Goal: Task Accomplishment & Management: Complete application form

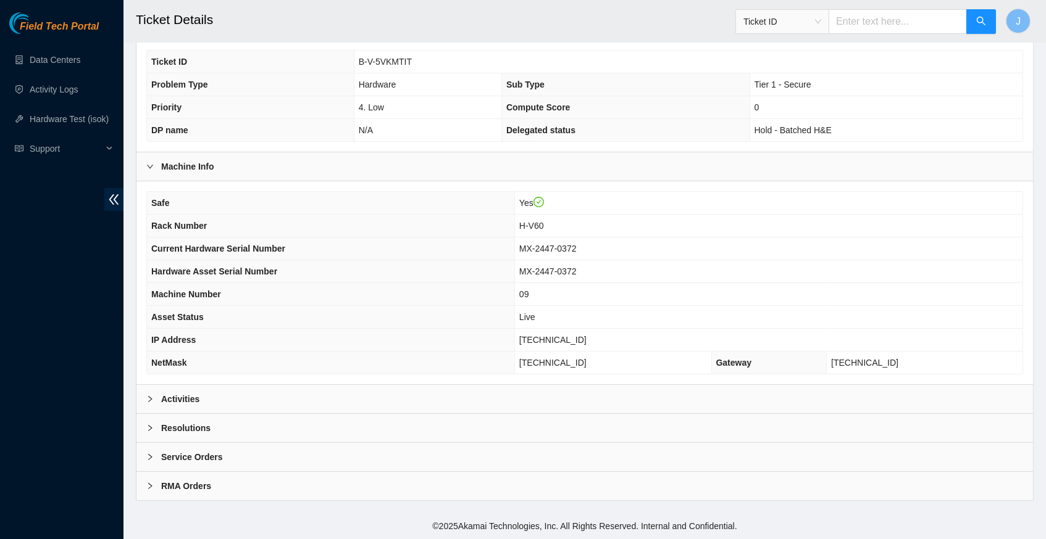
scroll to position [286, 0]
click at [149, 399] on icon "right" at bounding box center [149, 399] width 7 height 7
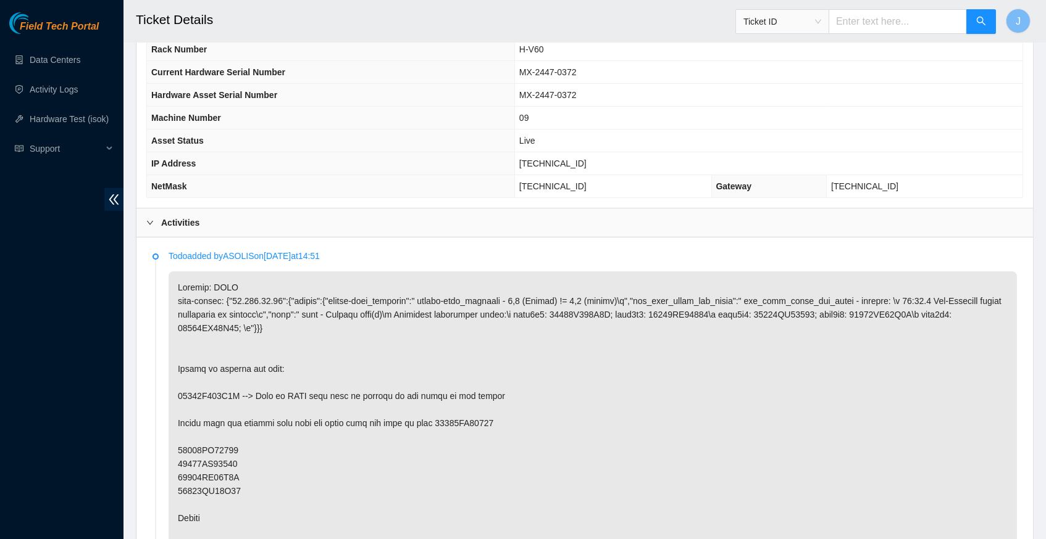
scroll to position [462, 0]
click at [555, 167] on span "[TECHNICAL_ID]" at bounding box center [552, 163] width 67 height 10
copy span "[TECHNICAL_ID]"
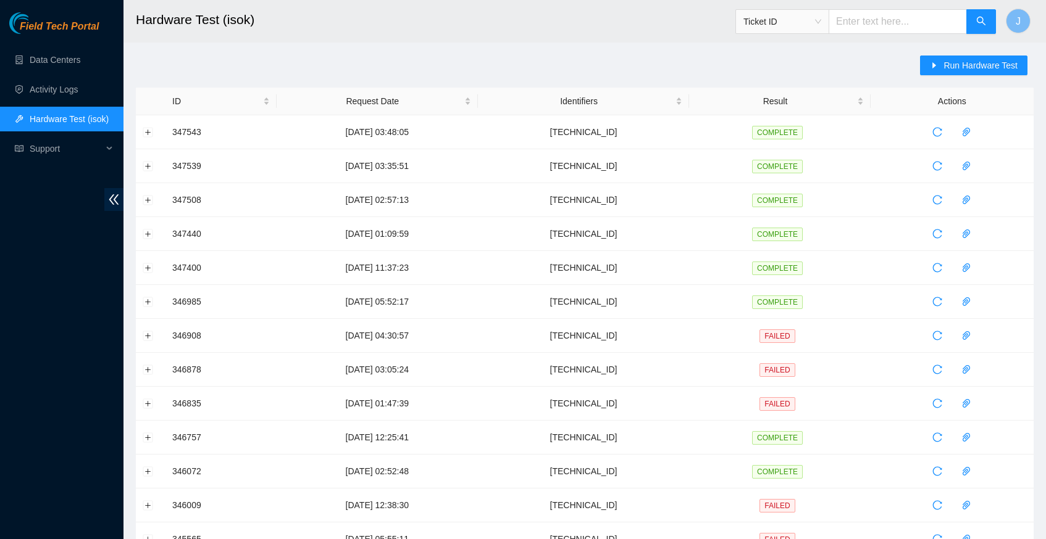
click at [954, 69] on span "Run Hardware Test" at bounding box center [980, 66] width 74 height 14
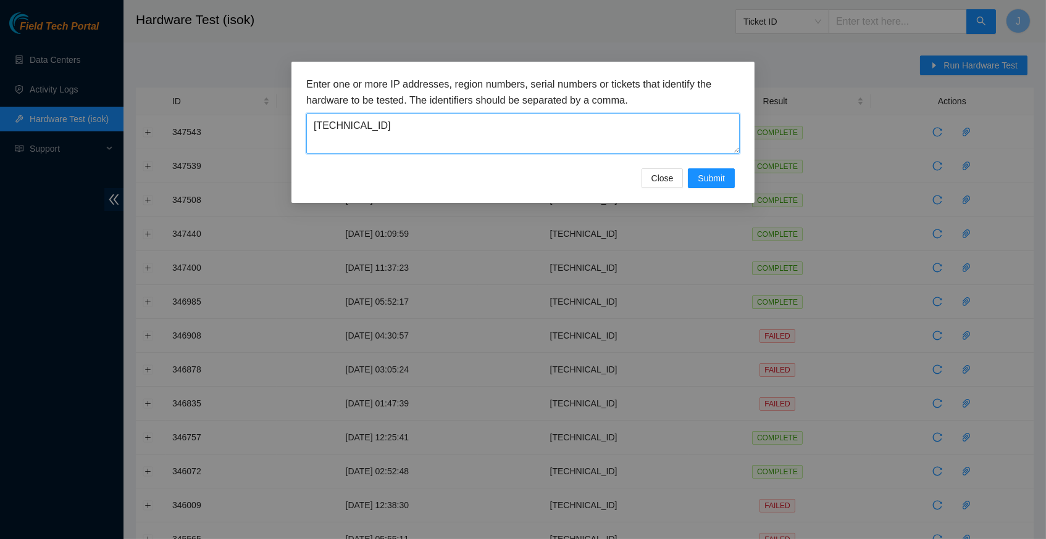
click at [400, 127] on textarea "23.56.100.39" at bounding box center [522, 134] width 433 height 40
paste textarea "213.19.28"
type textarea "23.213.19.28"
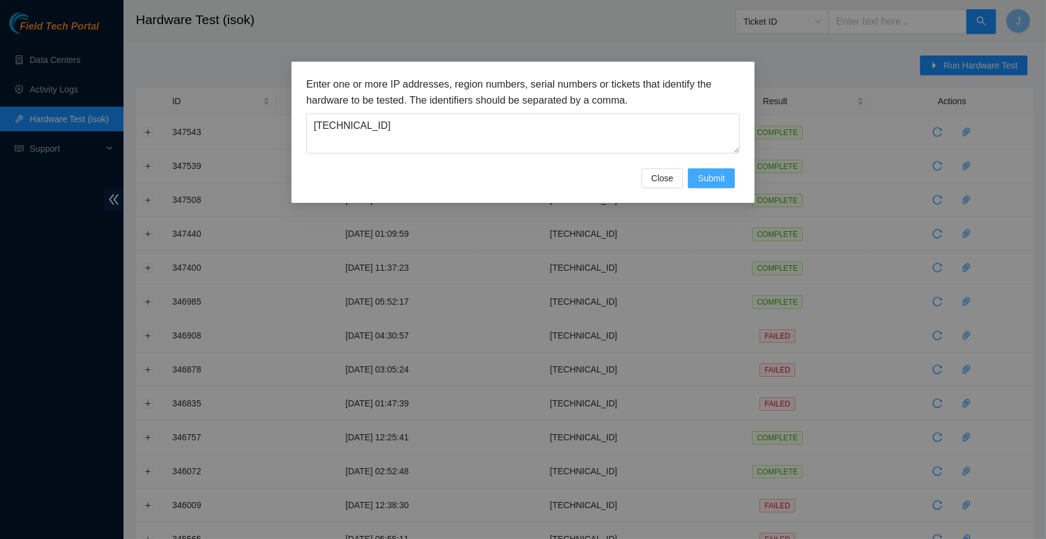
click at [720, 183] on span "Submit" at bounding box center [710, 179] width 27 height 14
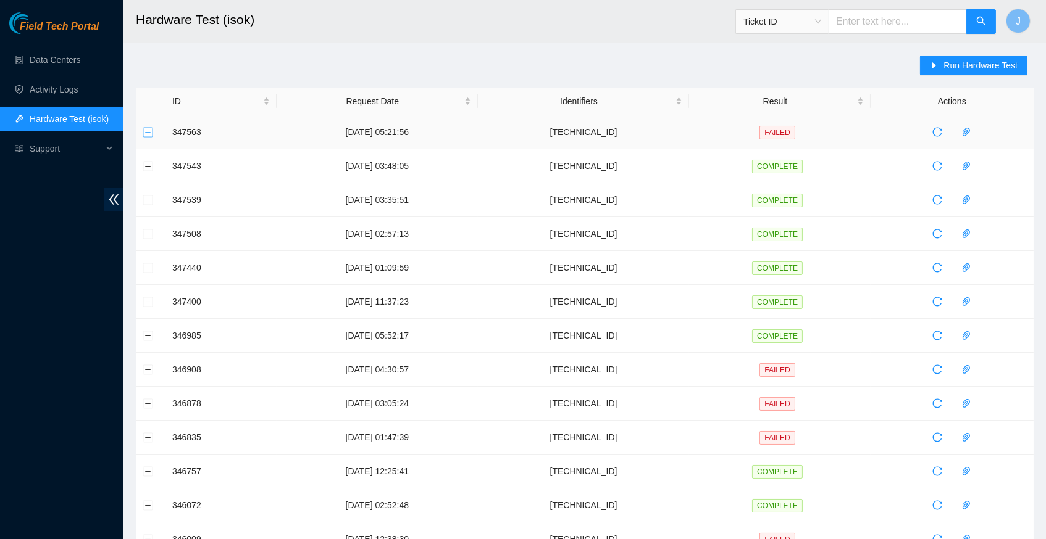
click at [150, 130] on button "Expand row" at bounding box center [148, 132] width 10 height 10
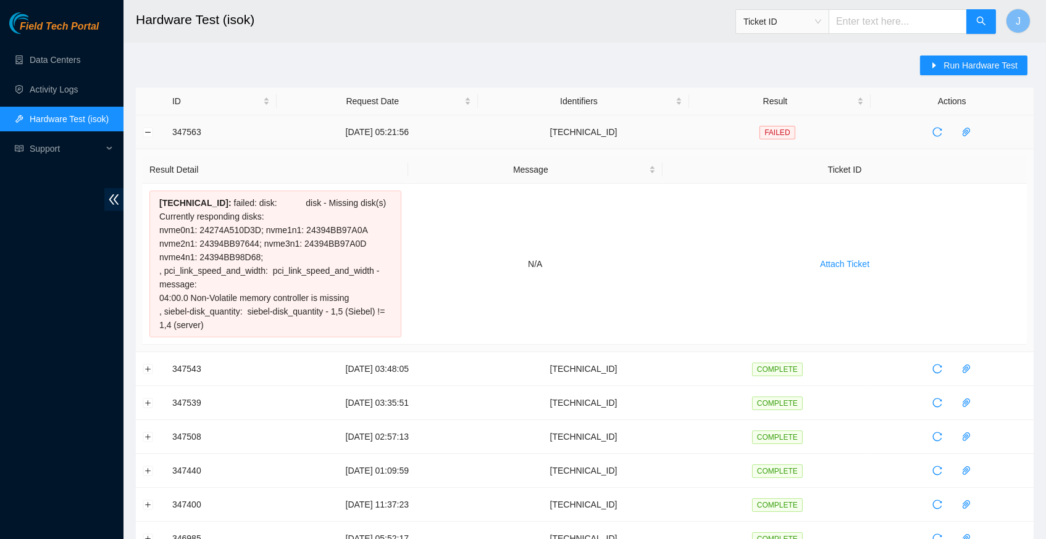
drag, startPoint x: 259, startPoint y: 334, endPoint x: 172, endPoint y: 136, distance: 215.6
copy tbody "347563 07-10-2025 05:21:56 23.213.19.28 FAILED Result Detail Message Ticket ID …"
click at [75, 89] on link "Activity Logs" at bounding box center [54, 90] width 49 height 10
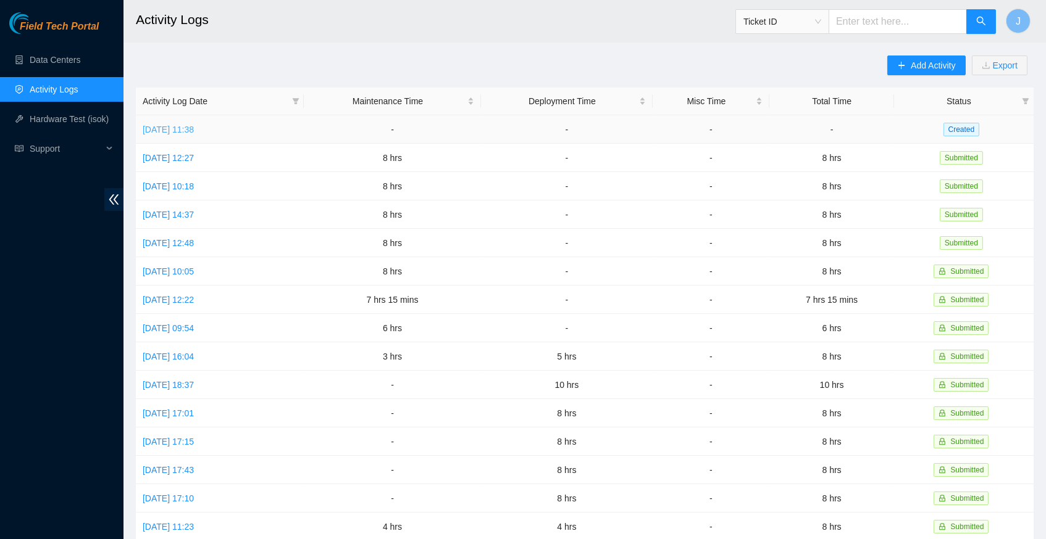
click at [194, 126] on link "[DATE] 11:38" at bounding box center [168, 130] width 51 height 10
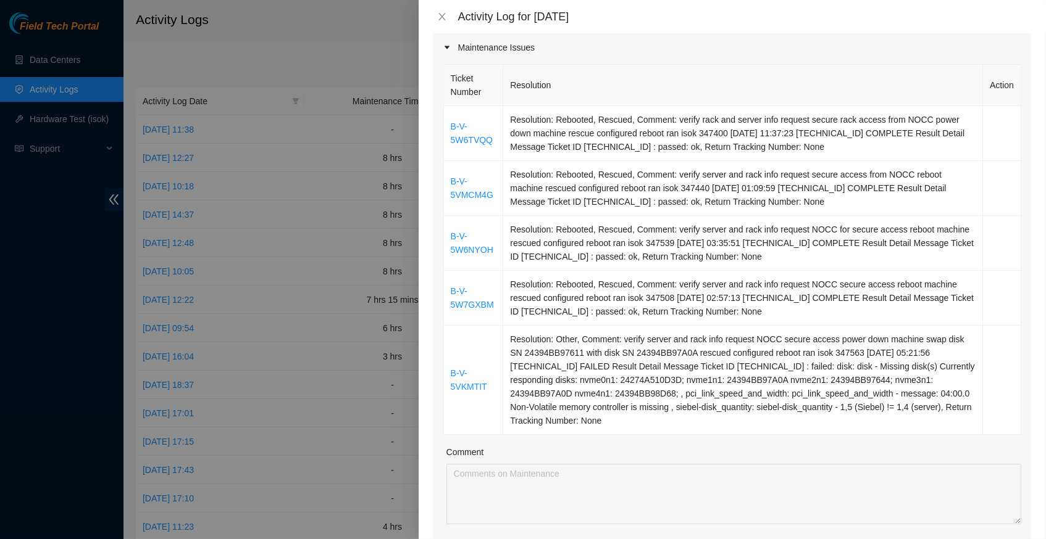
scroll to position [165, 0]
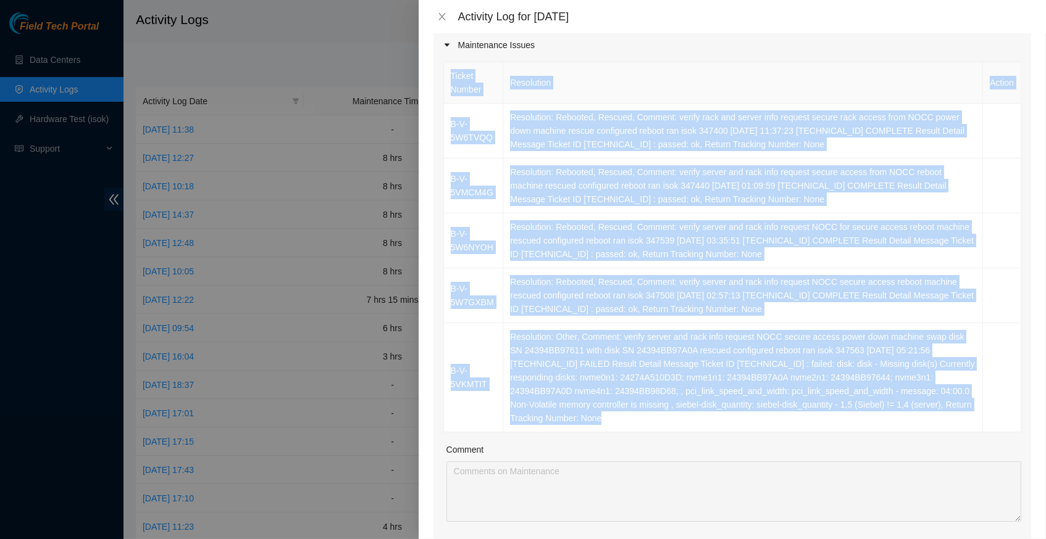
drag, startPoint x: 746, startPoint y: 412, endPoint x: 442, endPoint y: 120, distance: 421.7
click at [443, 120] on div "Ticket Number Resolution Action B-V-5W6TVQQ Resolution: Rebooted, Rescued, Comm…" at bounding box center [732, 247] width 578 height 371
click at [453, 121] on link "B-V-5W6TVQQ" at bounding box center [472, 130] width 42 height 23
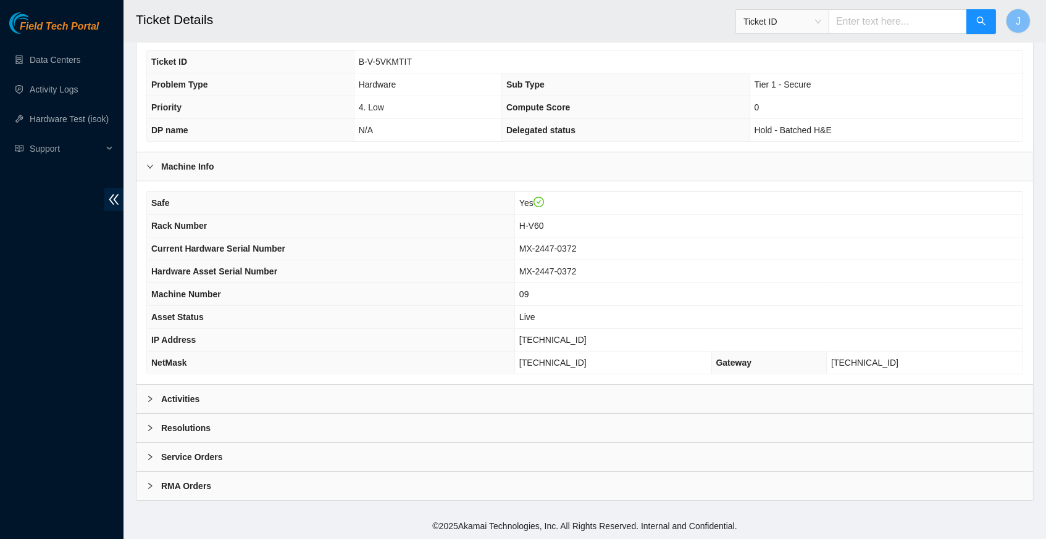
scroll to position [286, 0]
click at [148, 400] on icon "right" at bounding box center [149, 399] width 7 height 7
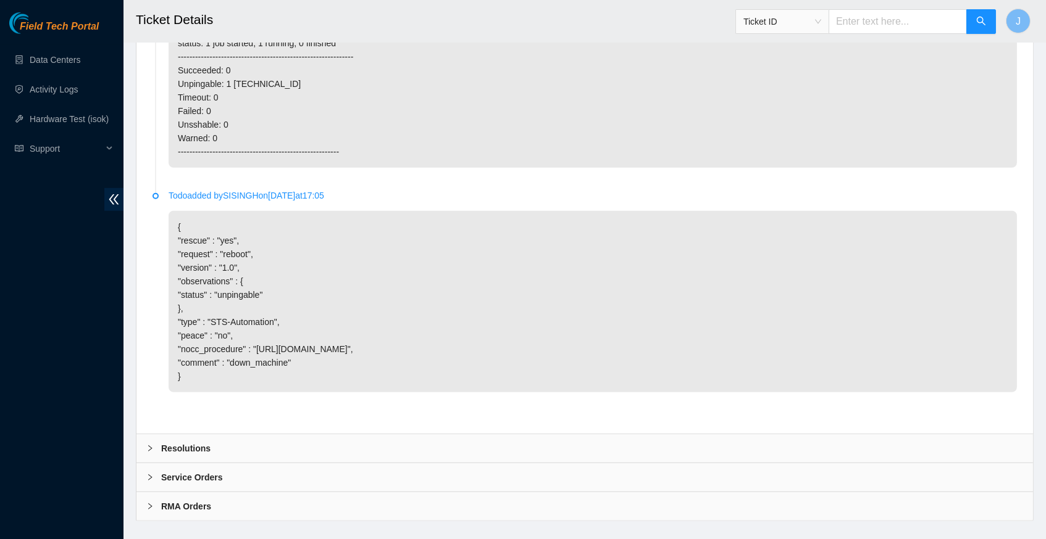
scroll to position [1827, 0]
click at [146, 446] on icon "right" at bounding box center [149, 449] width 7 height 7
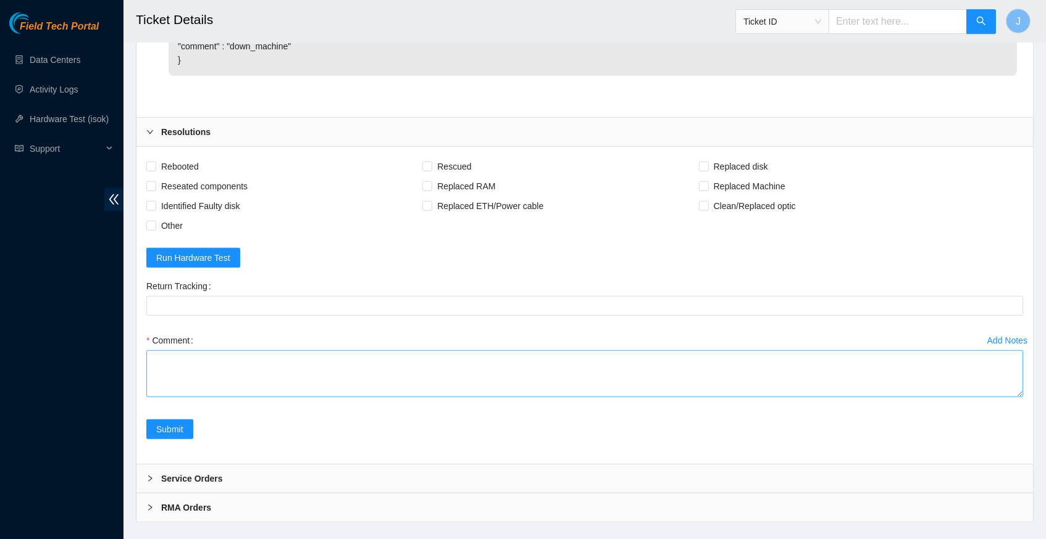
scroll to position [2143, 0]
click at [260, 352] on textarea "Comment" at bounding box center [584, 375] width 876 height 47
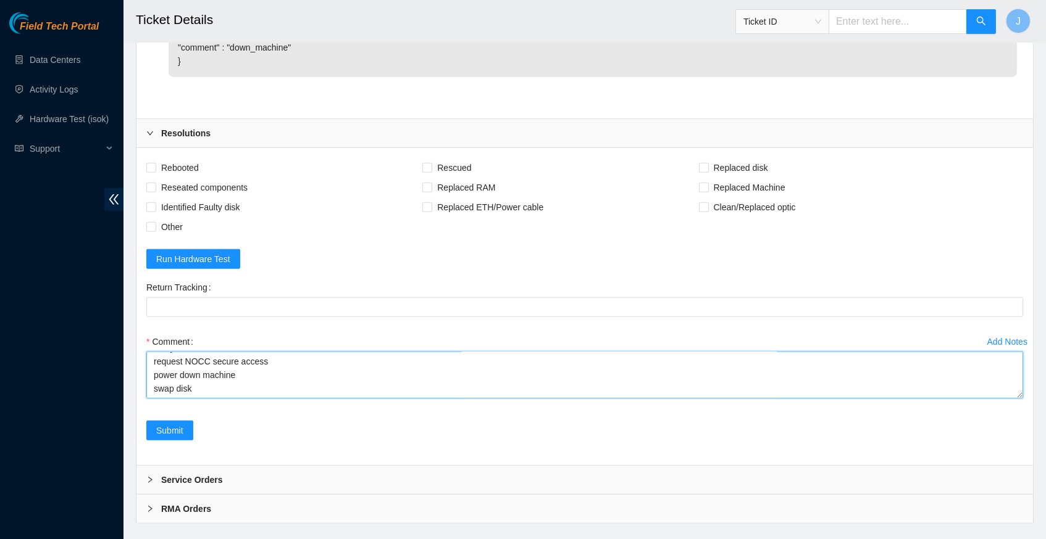
paste textarea "347563 07-10-2025 05:21:56 23.213.19.28 FAILED Result Detail Message Ticket ID …"
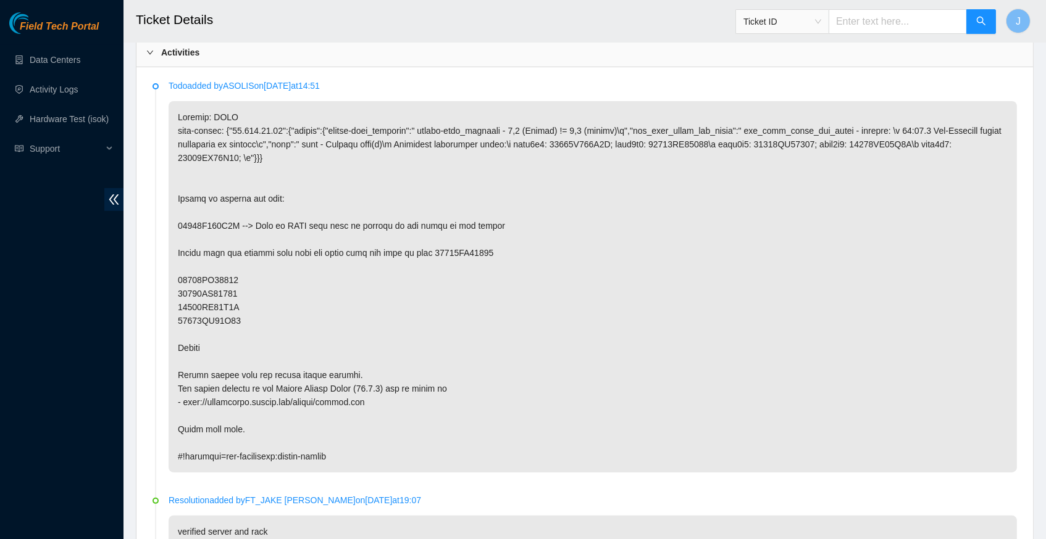
scroll to position [626, 0]
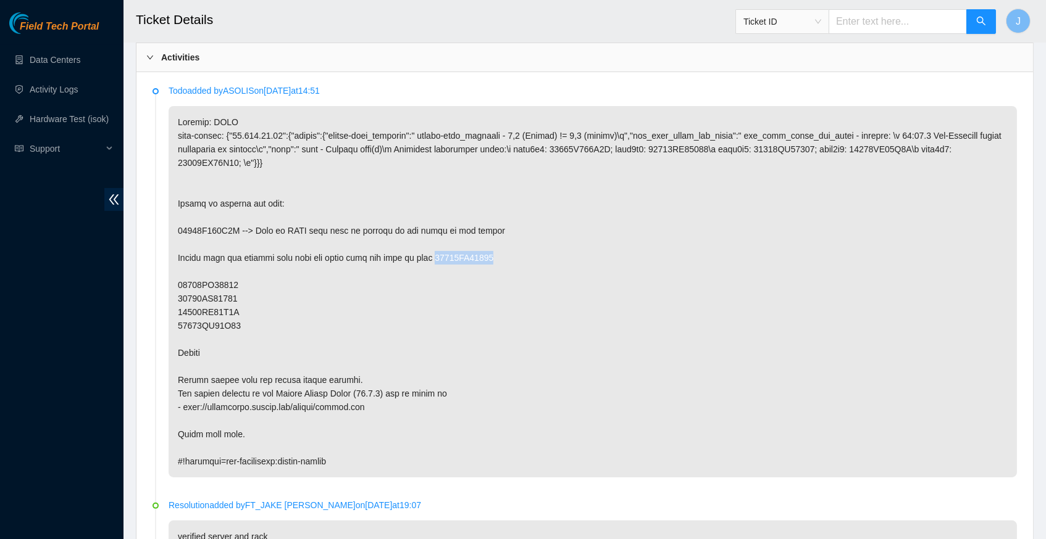
drag, startPoint x: 439, startPoint y: 254, endPoint x: 505, endPoint y: 258, distance: 66.8
click at [505, 258] on p at bounding box center [592, 292] width 848 height 372
copy p "24394BB97611"
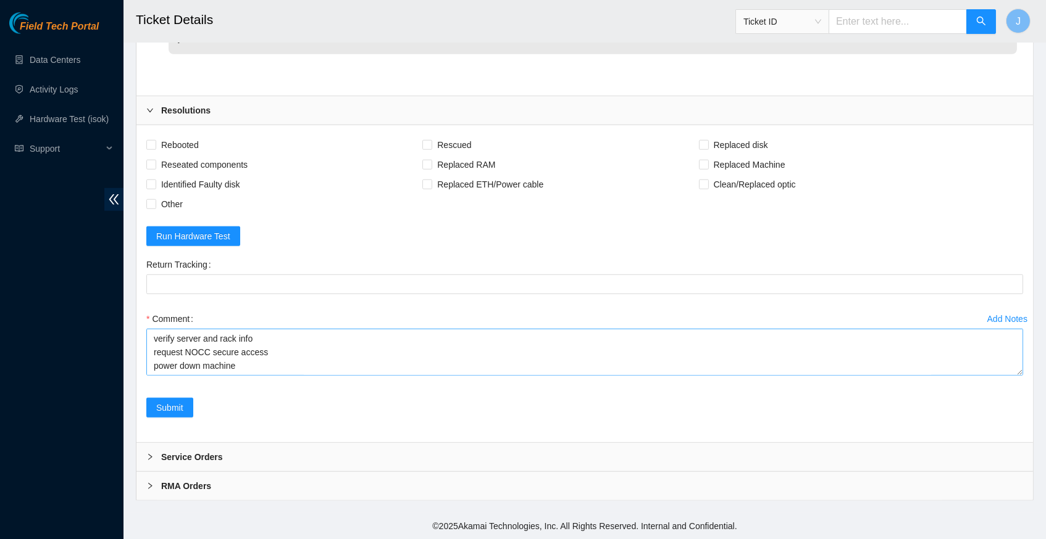
scroll to position [2347, 0]
click at [261, 329] on textarea "verify server and rack info request NOCC secure access power down machine swap …" at bounding box center [584, 352] width 876 height 47
paste textarea "24394BB97611"
paste textarea "24394BB97A0A"
type textarea "verify server and rack info request NOCC secure access power down machine swap …"
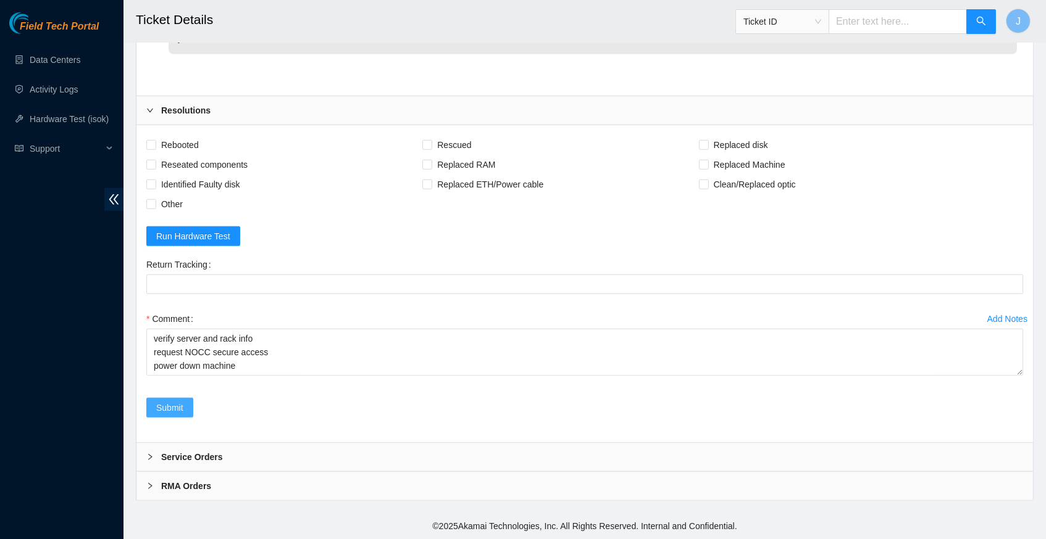
click at [180, 408] on span "Submit" at bounding box center [169, 408] width 27 height 14
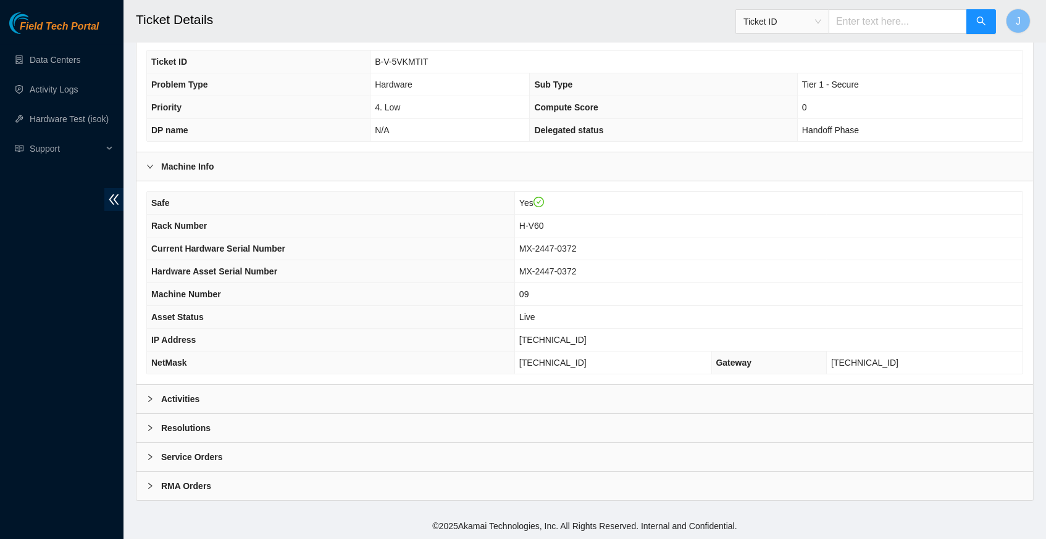
scroll to position [286, 0]
click at [150, 400] on icon "right" at bounding box center [150, 399] width 4 height 6
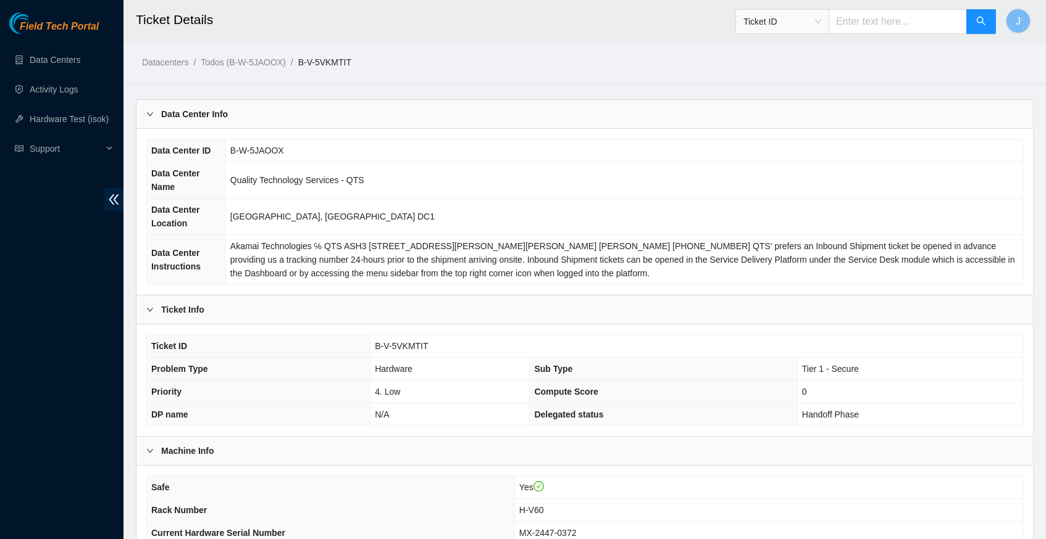
scroll to position [0, 0]
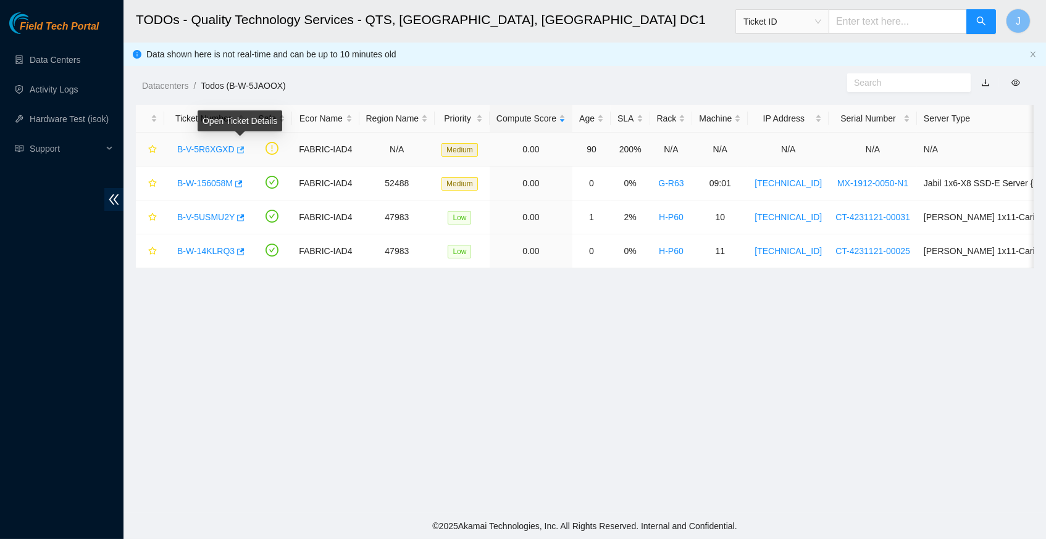
click at [244, 147] on icon "button" at bounding box center [240, 149] width 7 height 7
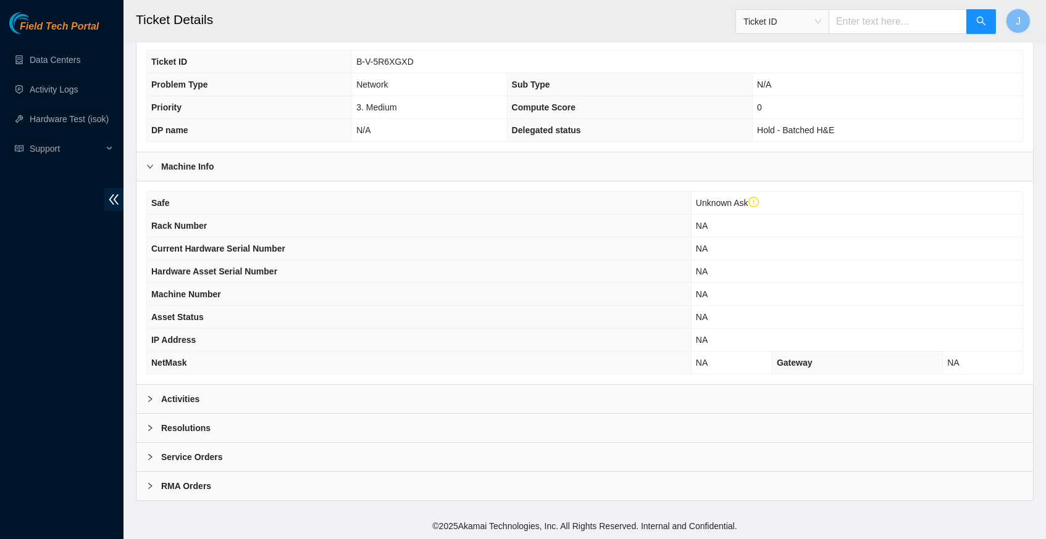
scroll to position [309, 0]
click at [151, 401] on icon "right" at bounding box center [149, 399] width 7 height 7
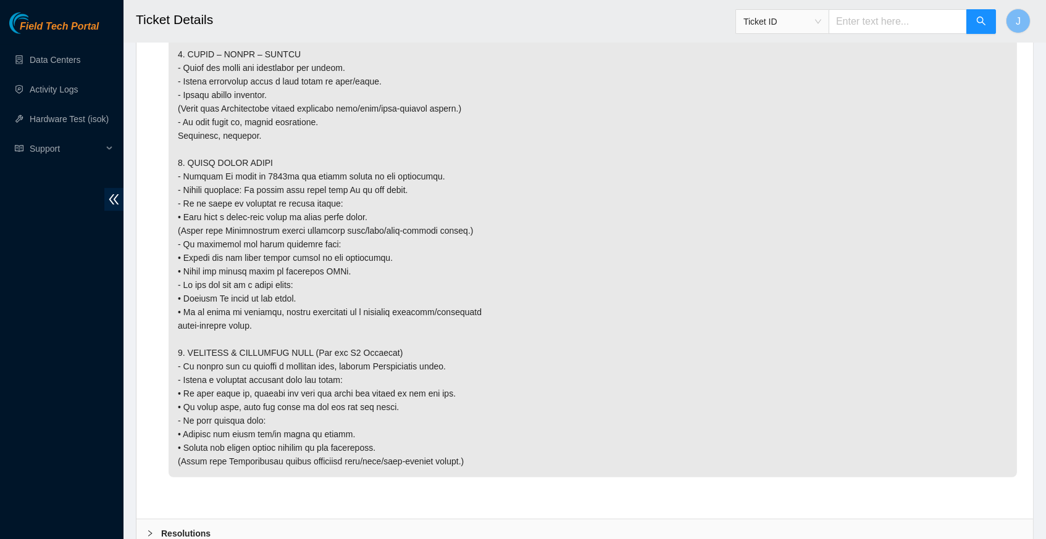
scroll to position [1605, 0]
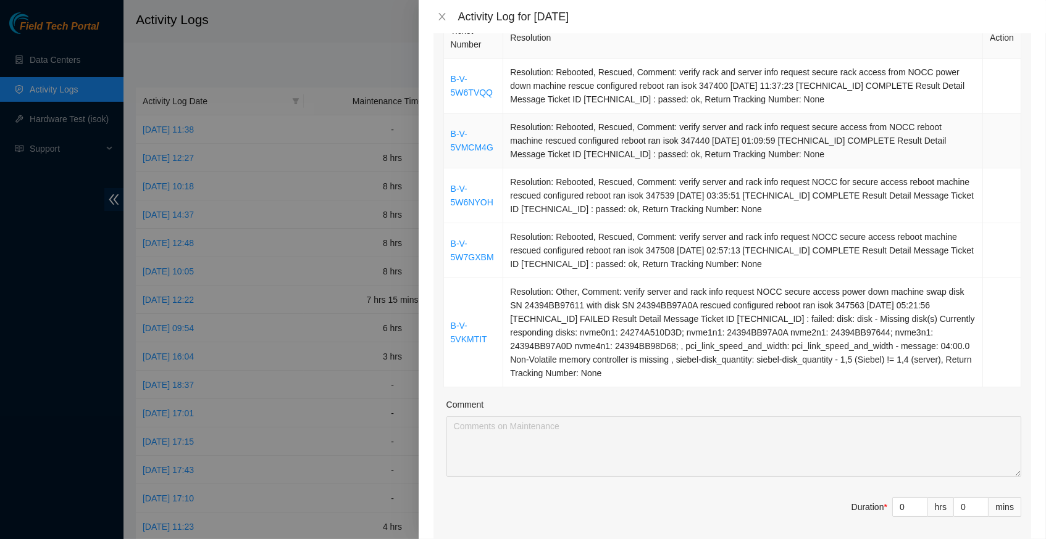
scroll to position [215, 0]
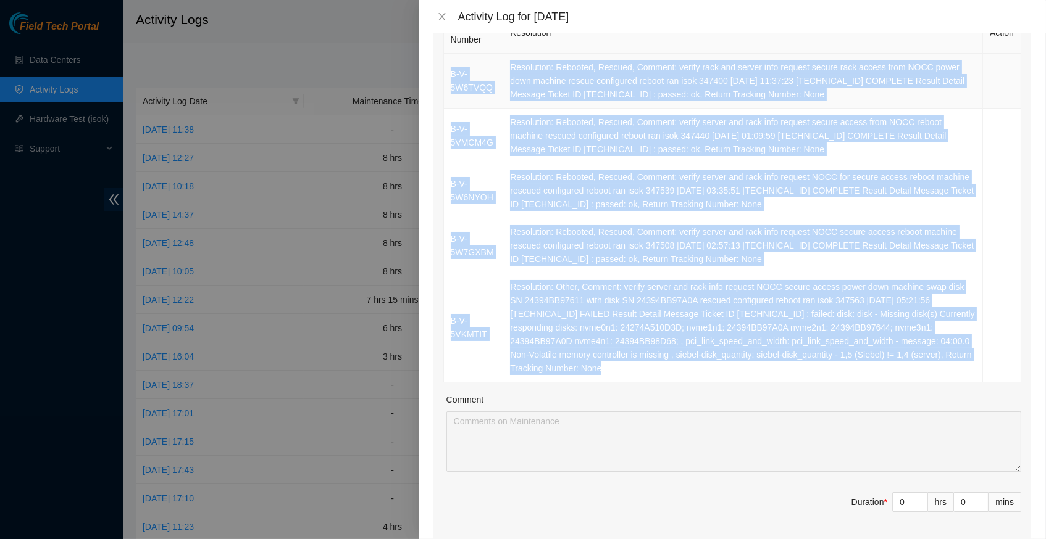
drag, startPoint x: 738, startPoint y: 356, endPoint x: 449, endPoint y: 71, distance: 405.9
click at [449, 71] on tbody "B-V-5W6TVQQ Resolution: Rebooted, Rescued, Comment: verify rack and server info…" at bounding box center [732, 218] width 577 height 329
copy tbody "B-V-5W6TVQQ Resolution: Rebooted, Rescued, Comment: verify rack and server info…"
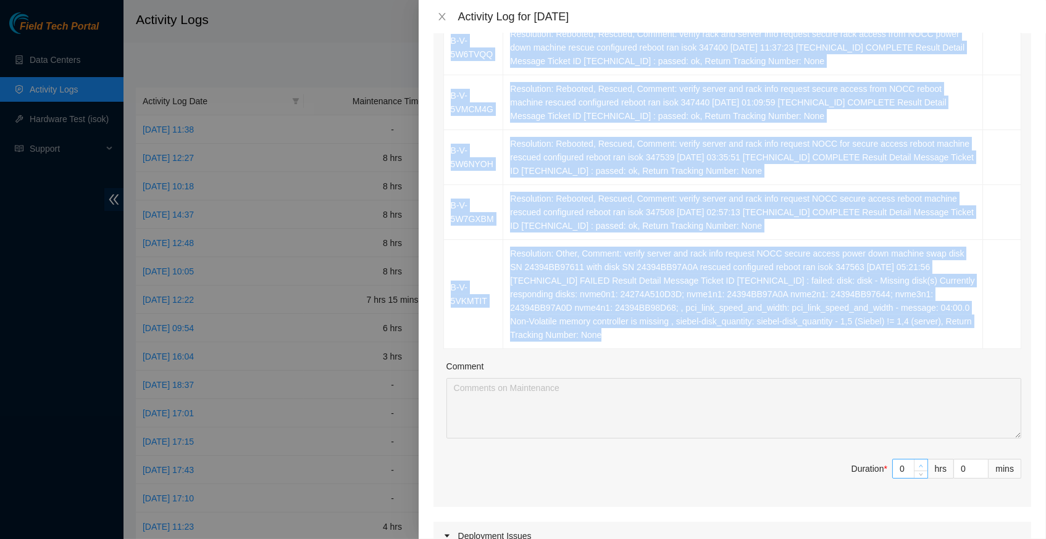
scroll to position [264, 0]
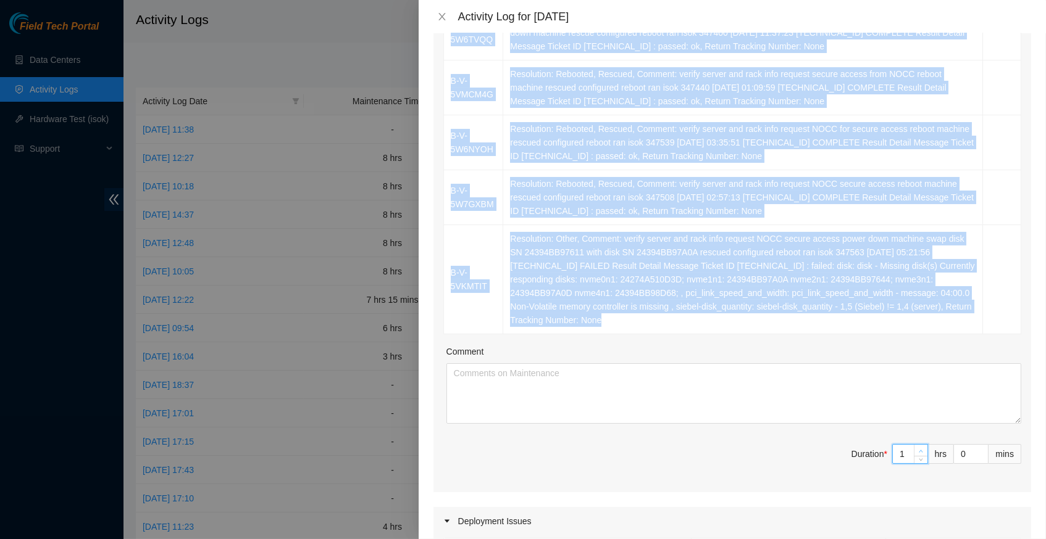
type input "1"
click at [923, 445] on span "Increase Value" at bounding box center [920, 450] width 14 height 11
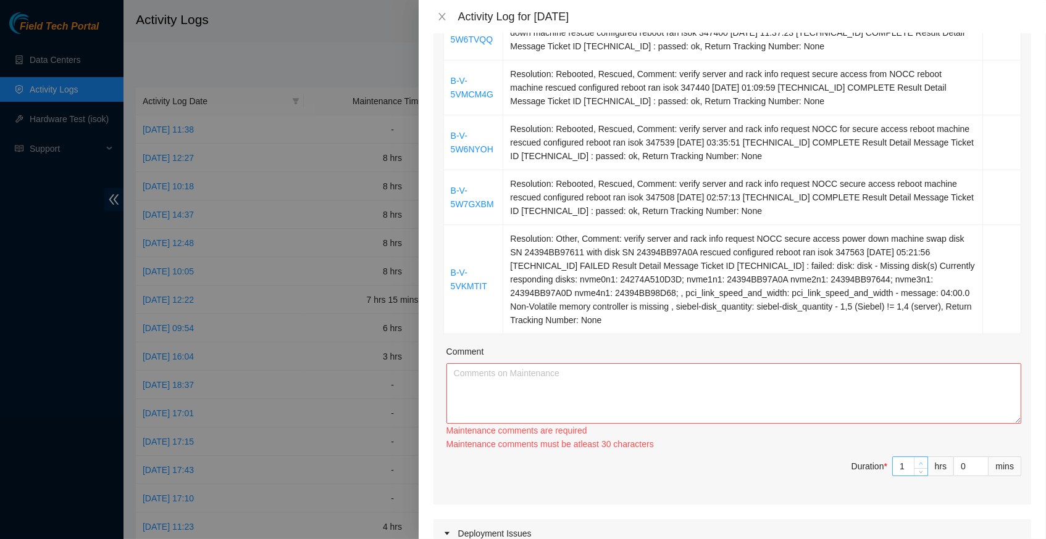
click at [923, 438] on div "Maintenance comments must be atleast 30 characters" at bounding box center [733, 445] width 575 height 14
type input "2"
click at [920, 462] on icon "up" at bounding box center [920, 464] width 4 height 4
click at [920, 461] on icon "up" at bounding box center [920, 463] width 4 height 4
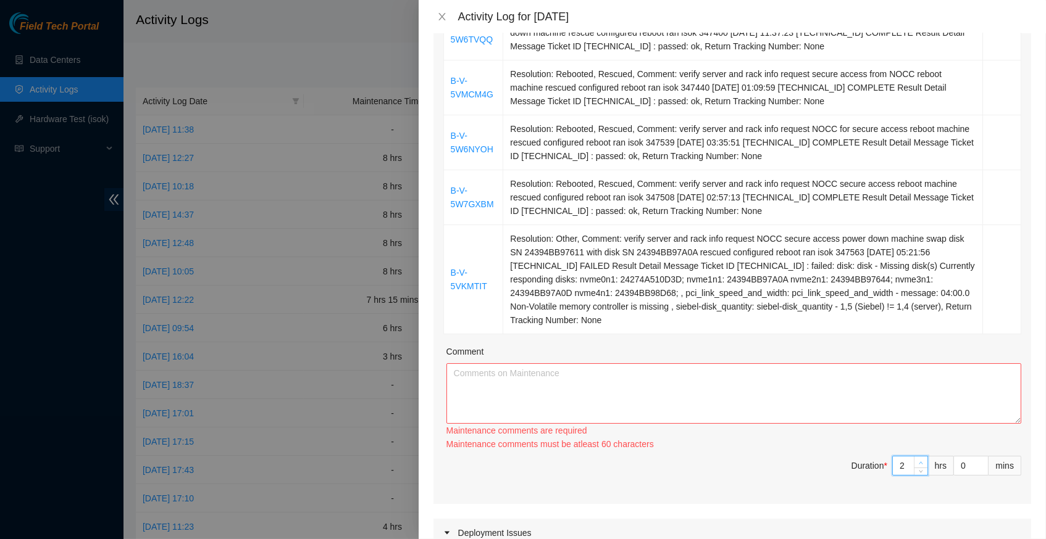
type input "3"
click at [920, 461] on icon "up" at bounding box center [920, 463] width 4 height 4
type input "4"
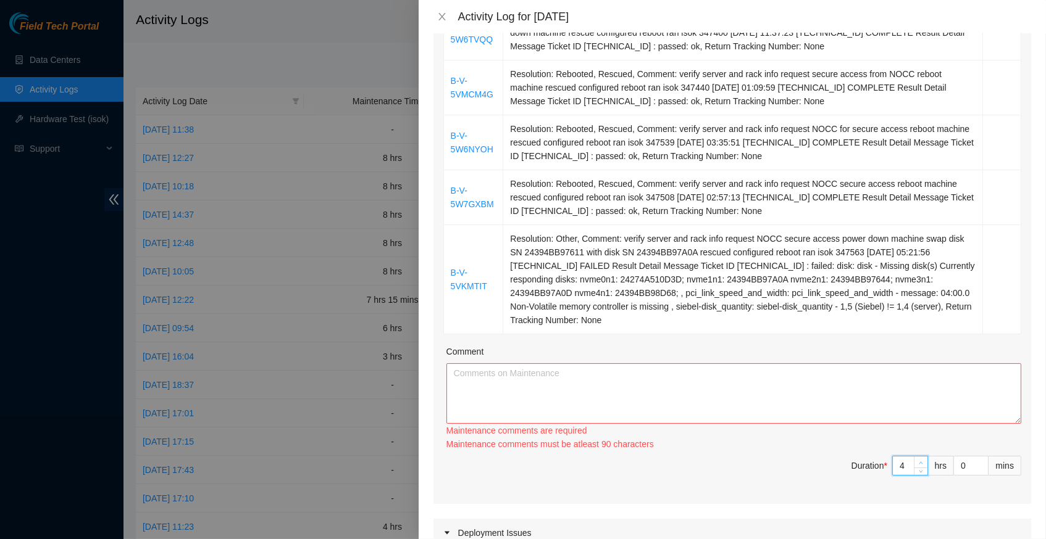
click at [920, 459] on span "up" at bounding box center [920, 462] width 7 height 7
type input "4"
click at [920, 468] on span "Decrease Value" at bounding box center [920, 471] width 14 height 7
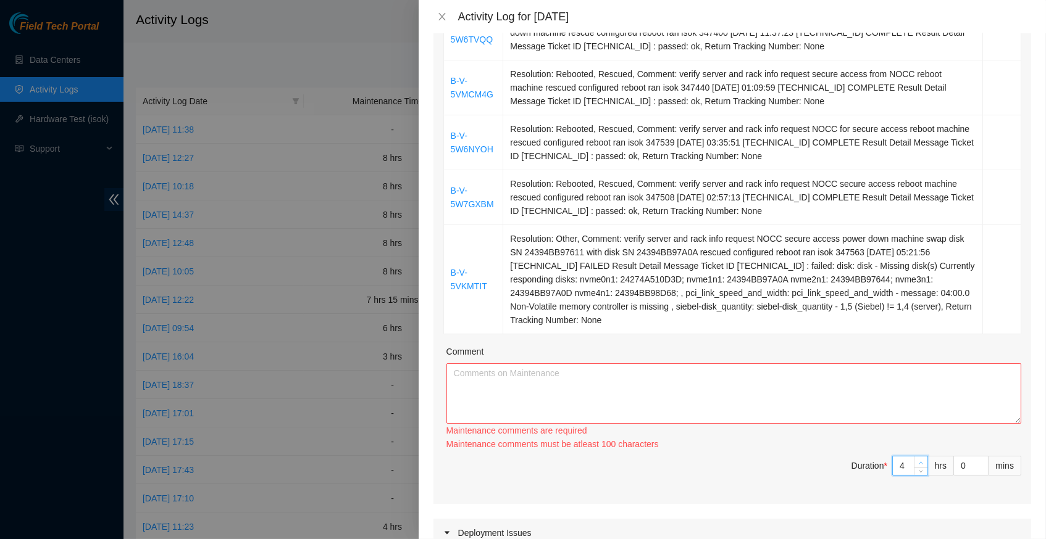
type input "3"
type input "4"
click at [918, 457] on span "Increase Value" at bounding box center [920, 462] width 14 height 11
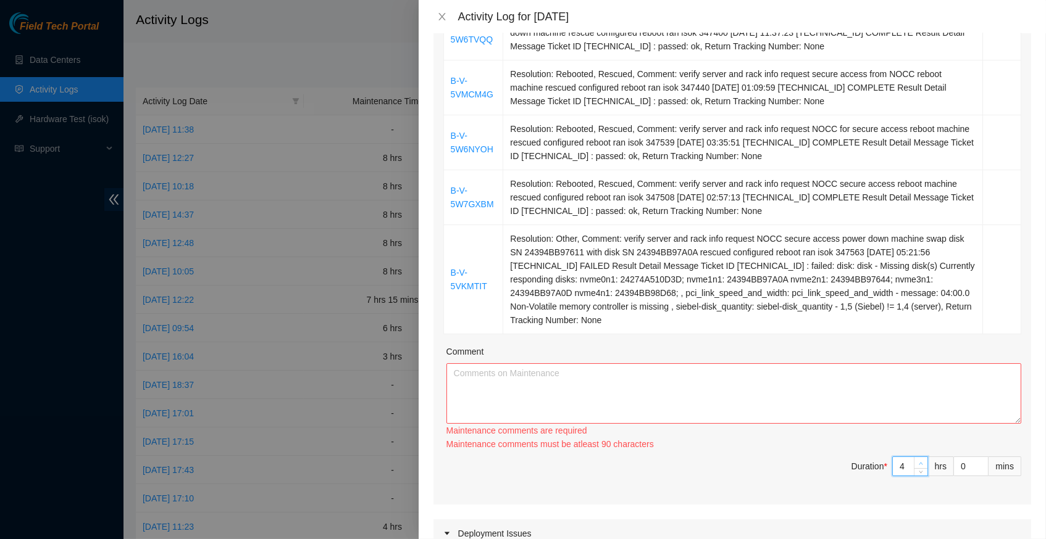
type input "5"
click at [918, 460] on span "up" at bounding box center [920, 463] width 7 height 7
type input "6"
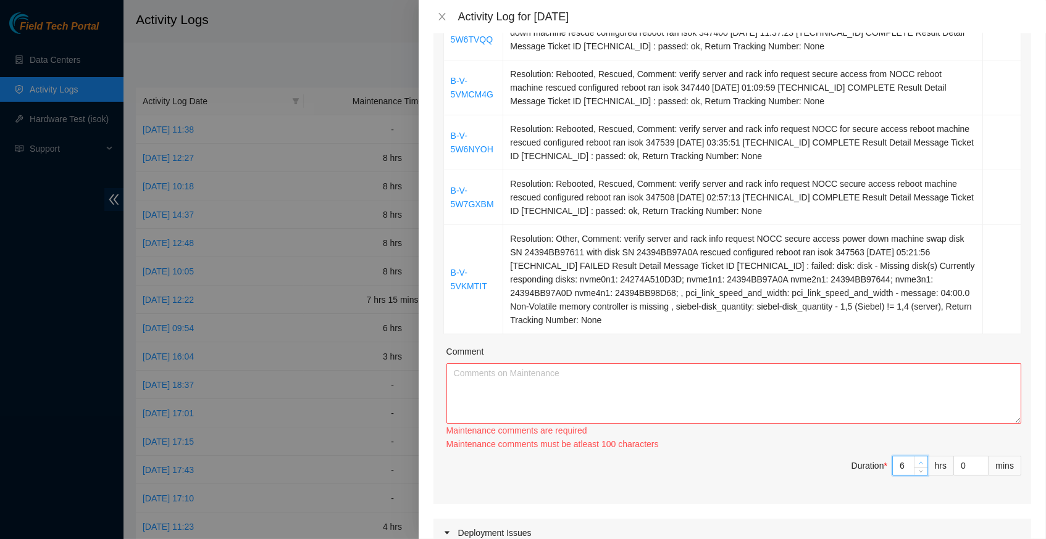
click at [918, 459] on span "up" at bounding box center [920, 462] width 7 height 7
type input "7"
click at [918, 457] on span "Increase Value" at bounding box center [920, 462] width 14 height 11
type input "8"
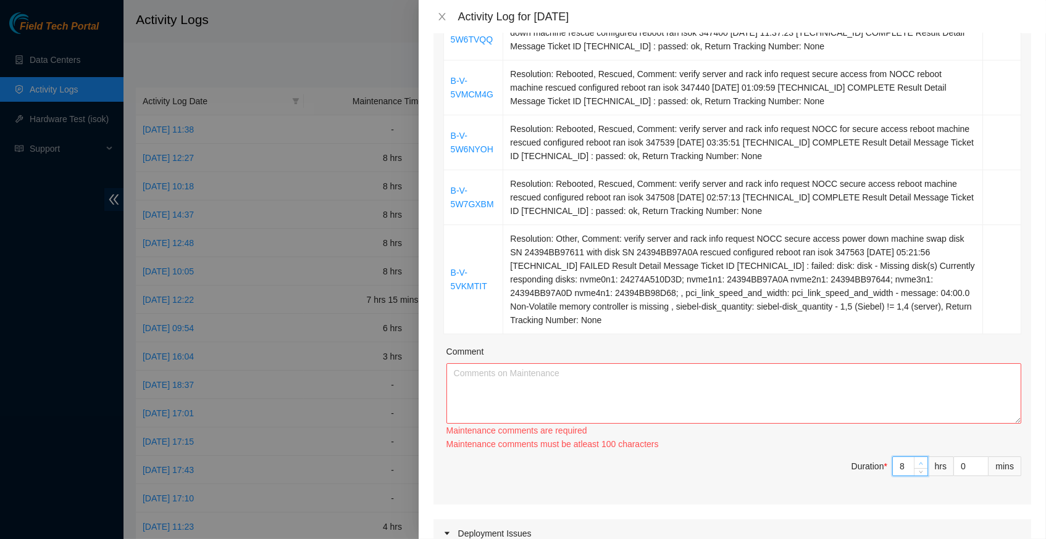
type input "8"
click at [918, 457] on span "Increase Value" at bounding box center [920, 462] width 14 height 11
type input "9"
click at [918, 457] on span "Increase Value" at bounding box center [920, 462] width 14 height 11
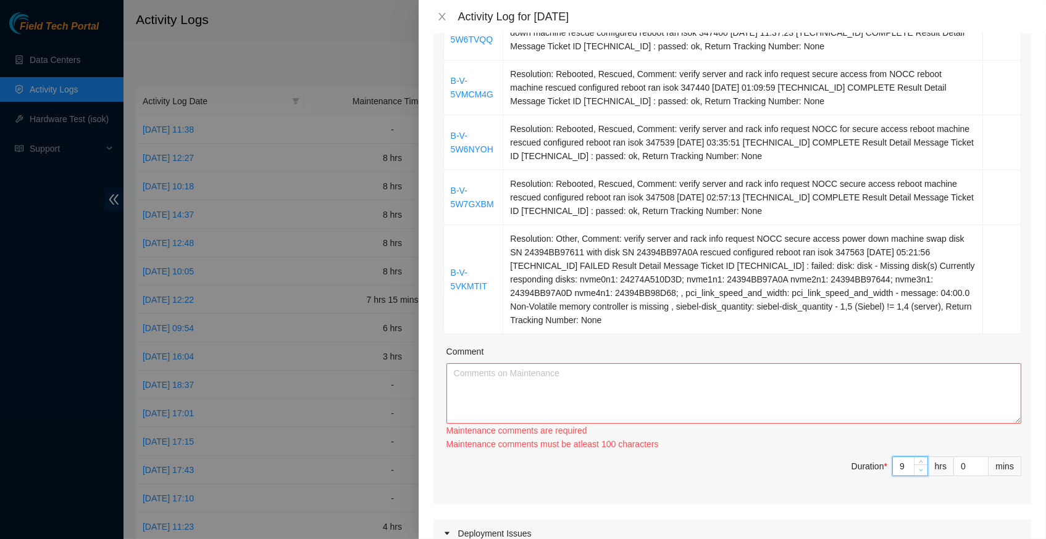
type input "8"
click at [922, 468] on icon "down" at bounding box center [920, 470] width 4 height 4
click at [722, 367] on textarea "Comment" at bounding box center [733, 394] width 575 height 60
paste textarea "B-V-5W6TVQQ Resolution: Rebooted, Rescued, Comment: verify rack and server info…"
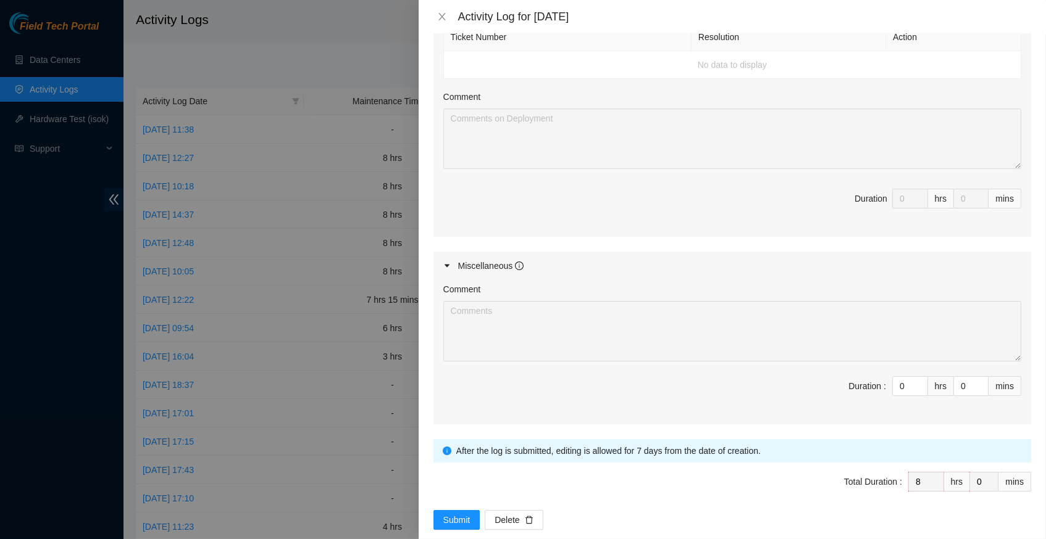
scroll to position [778, 0]
type textarea "B-V-5W6TVQQ Resolution: Rebooted, Rescued, Comment: verify rack and server info…"
click at [464, 514] on span "Submit" at bounding box center [456, 521] width 27 height 14
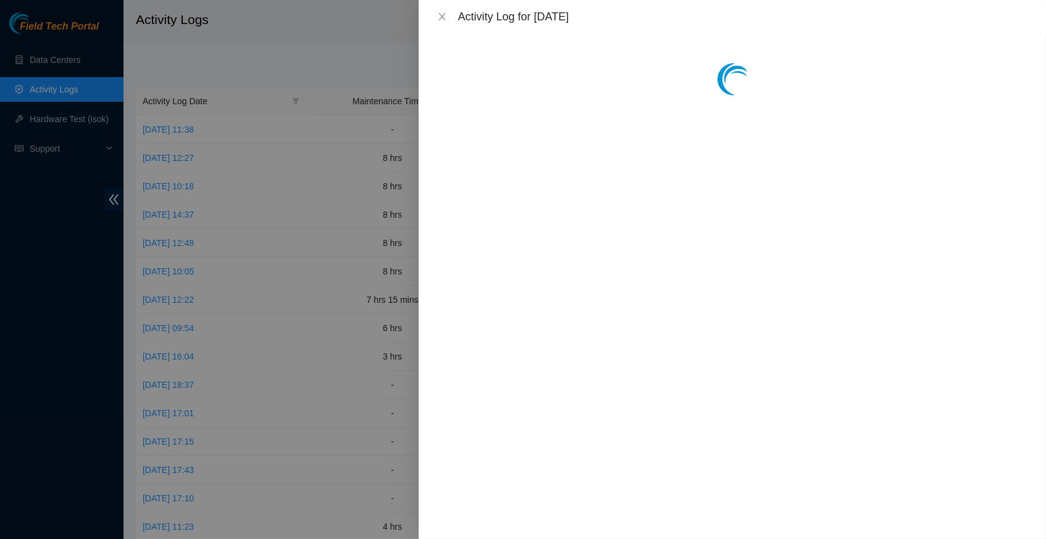
scroll to position [0, 0]
